Goal: Task Accomplishment & Management: Use online tool/utility

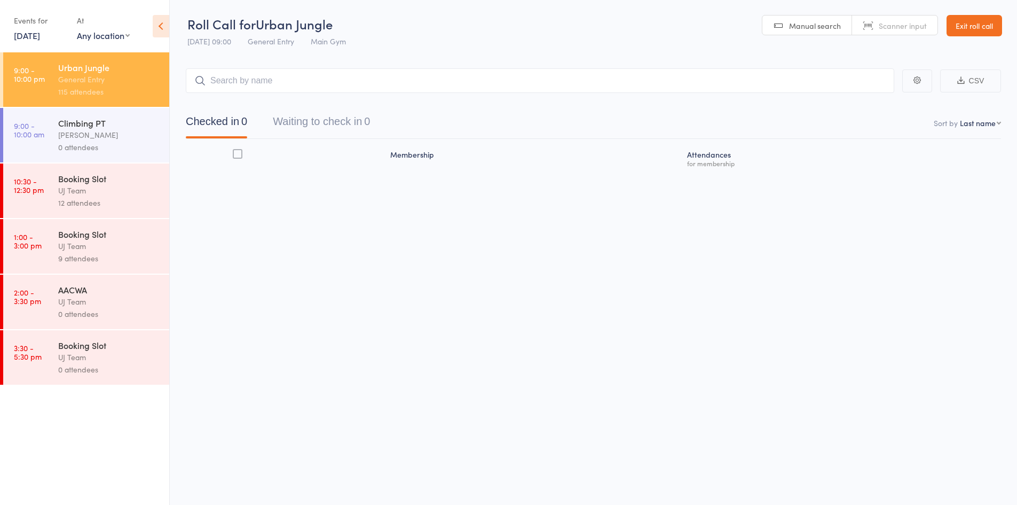
click at [34, 30] on link "[DATE]" at bounding box center [27, 35] width 26 height 12
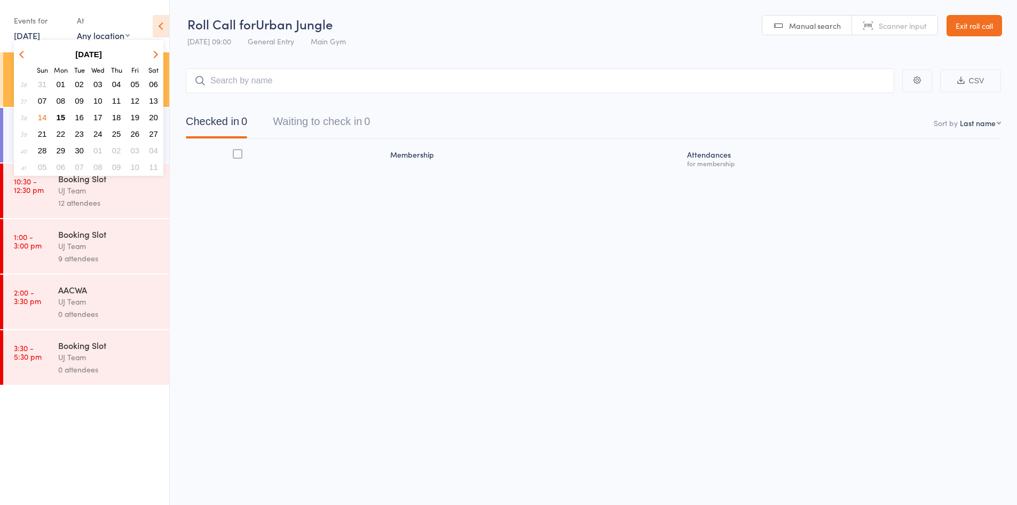
click at [60, 117] on span "15" at bounding box center [61, 117] width 9 height 9
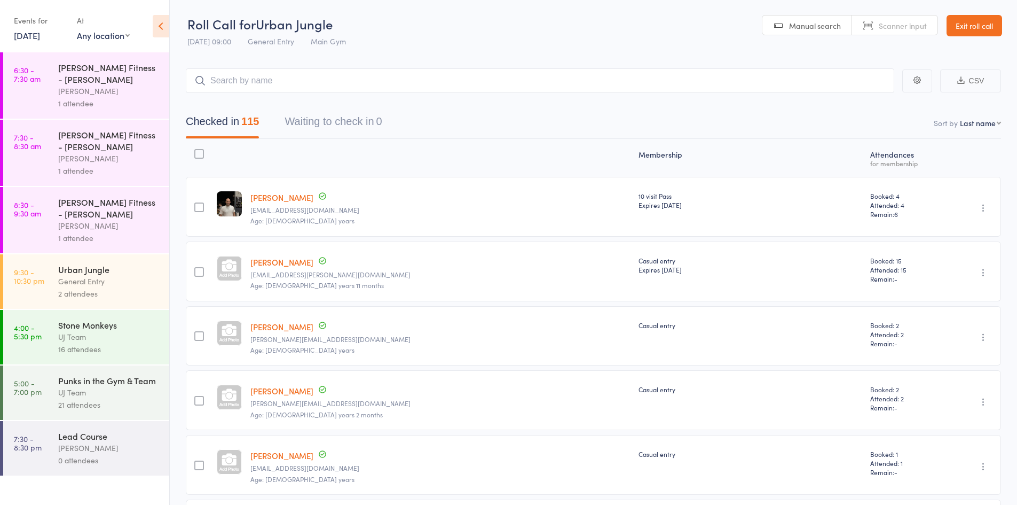
click at [68, 280] on div "General Entry" at bounding box center [109, 281] width 102 height 12
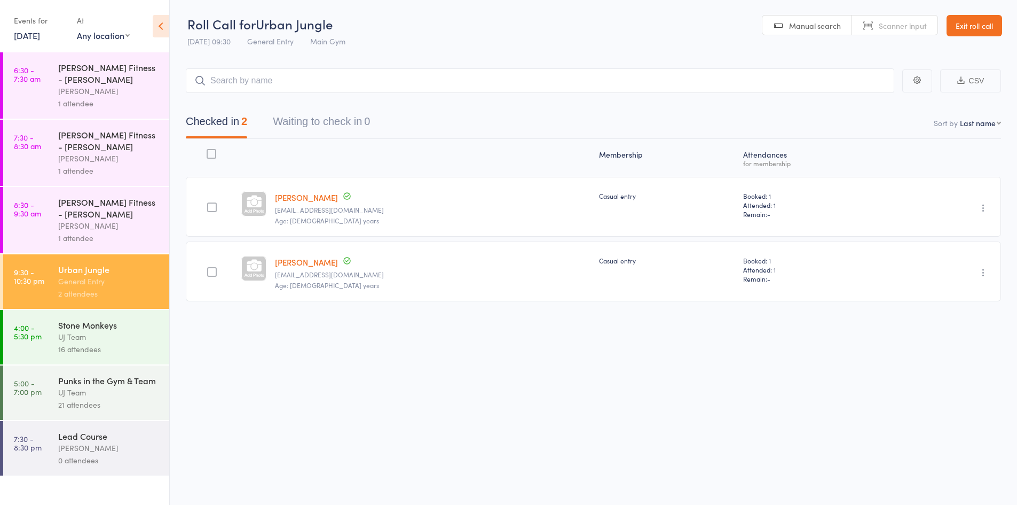
click at [481, 383] on div "Roll Call for Urban Jungle [DATE] 09:30 General Entry Main Gym Manual search Sc…" at bounding box center [508, 252] width 1017 height 505
